Goal: Find specific page/section: Find specific page/section

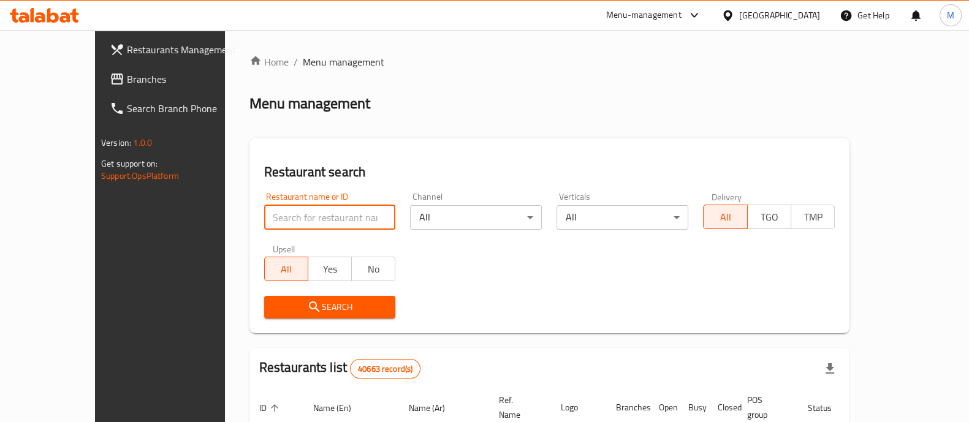
click at [298, 216] on input "search" at bounding box center [330, 217] width 132 height 25
click button "Search" at bounding box center [330, 307] width 132 height 23
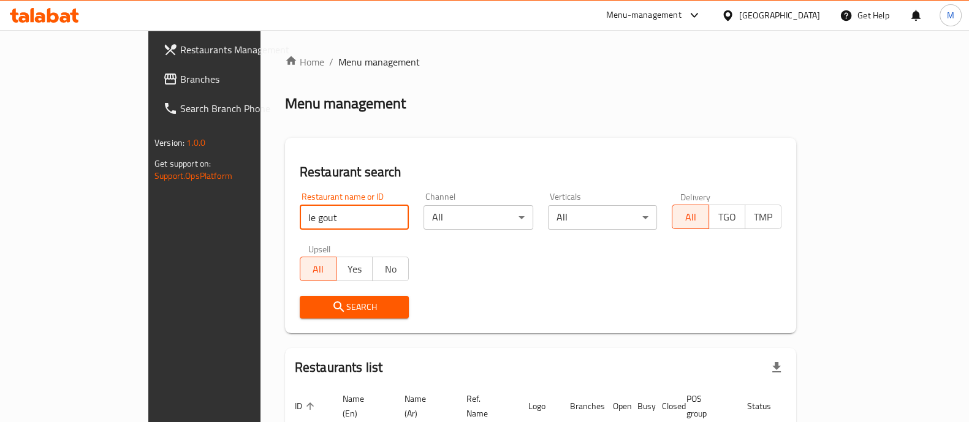
scroll to position [78, 0]
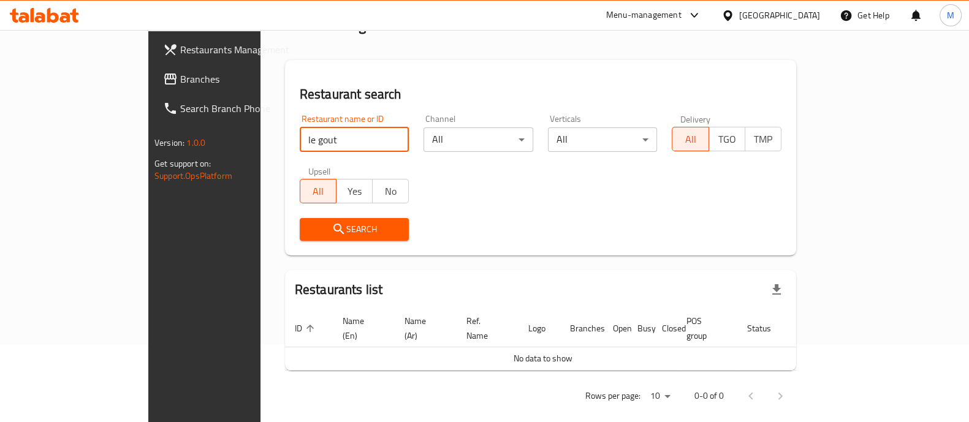
click at [300, 131] on input "le gout" at bounding box center [355, 139] width 110 height 25
type input "l"
click button "Search" at bounding box center [355, 229] width 110 height 23
type input "parisien"
click button "Search" at bounding box center [355, 229] width 110 height 23
